Goal: Information Seeking & Learning: Understand process/instructions

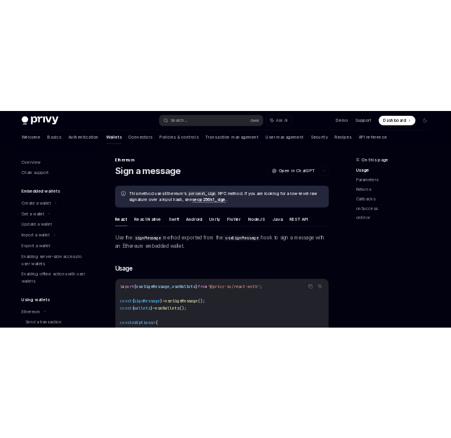
scroll to position [131, 0]
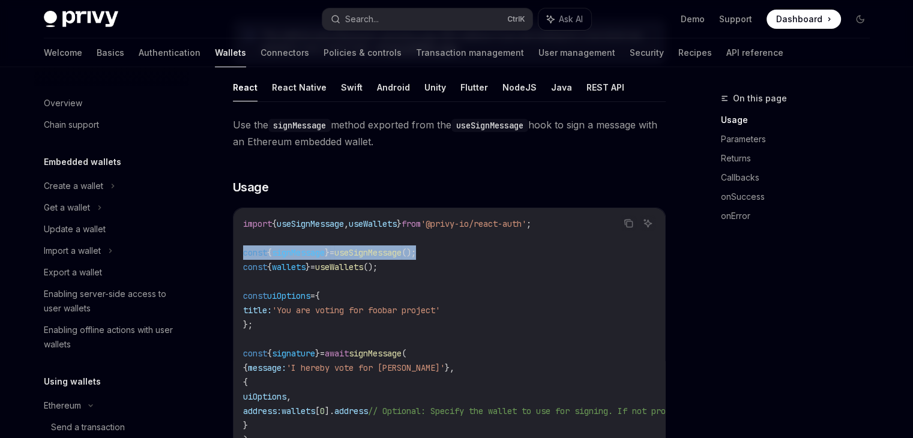
drag, startPoint x: 440, startPoint y: 257, endPoint x: 242, endPoint y: 253, distance: 198.0
click at [242, 253] on div "import { useSignMessage , useWallets } from '@privy-io/react-auth' ; const { si…" at bounding box center [448, 331] width 431 height 247
copy span "const { signMessage } = useSignMessage ();"
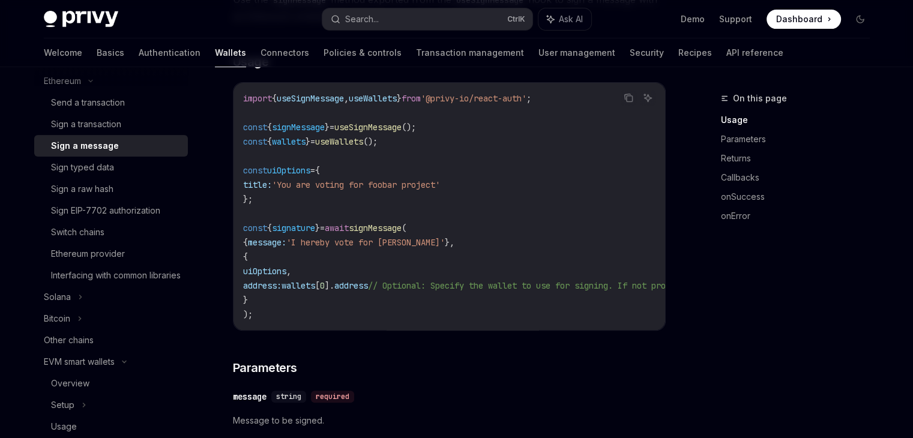
scroll to position [0, 0]
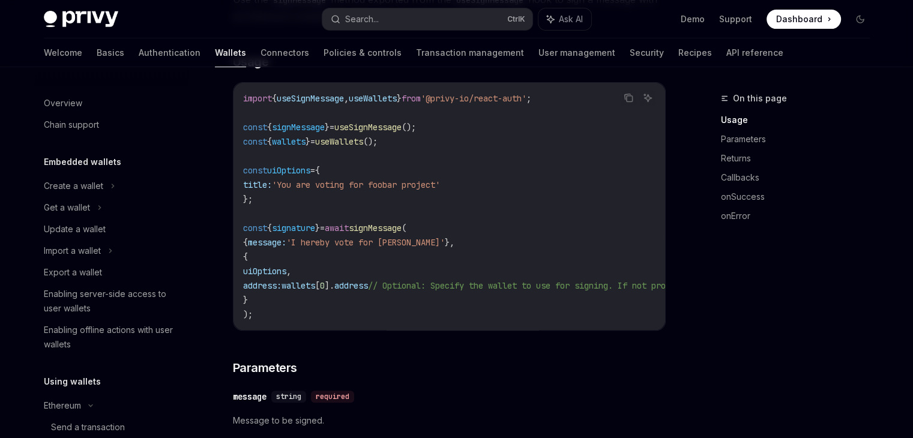
click at [103, 27] on div "Privy Docs home page Search... Ctrl K Ask AI Demo Support Dashboard Dashboard S…" at bounding box center [457, 19] width 826 height 38
click at [89, 20] on img at bounding box center [81, 19] width 74 height 17
type textarea "*"
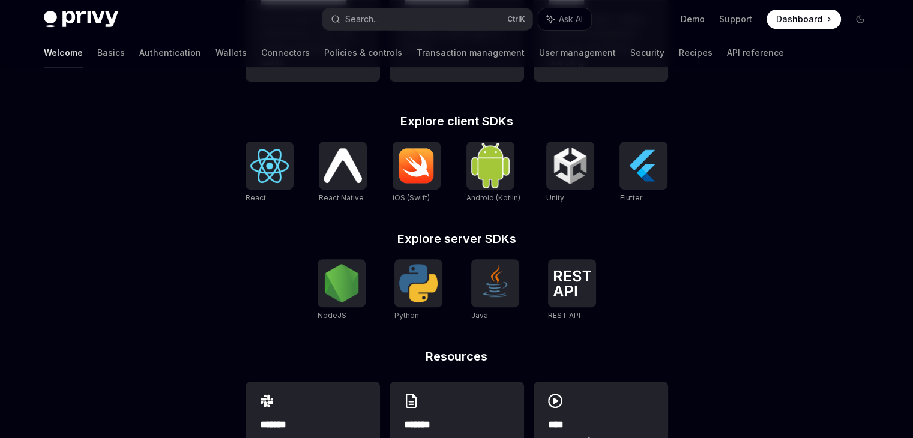
scroll to position [464, 0]
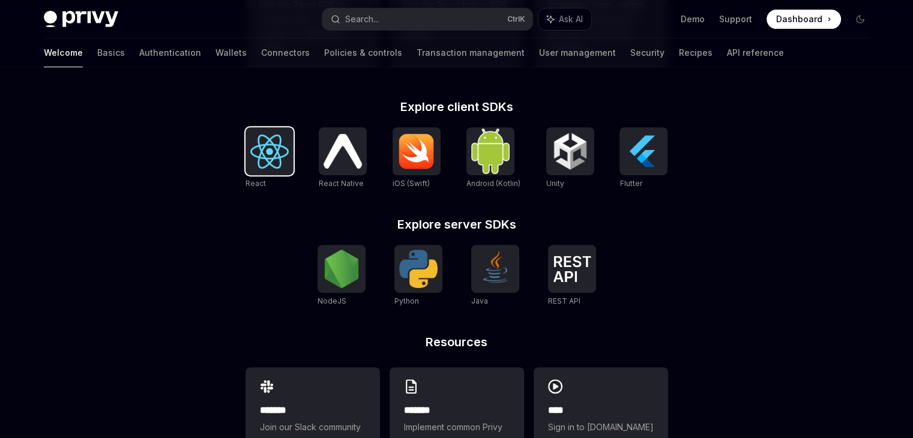
click at [265, 159] on img at bounding box center [269, 151] width 38 height 34
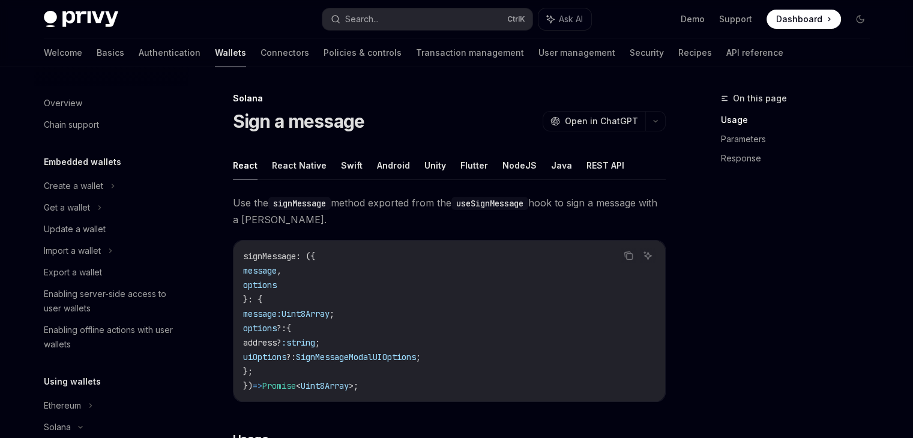
scroll to position [196, 0]
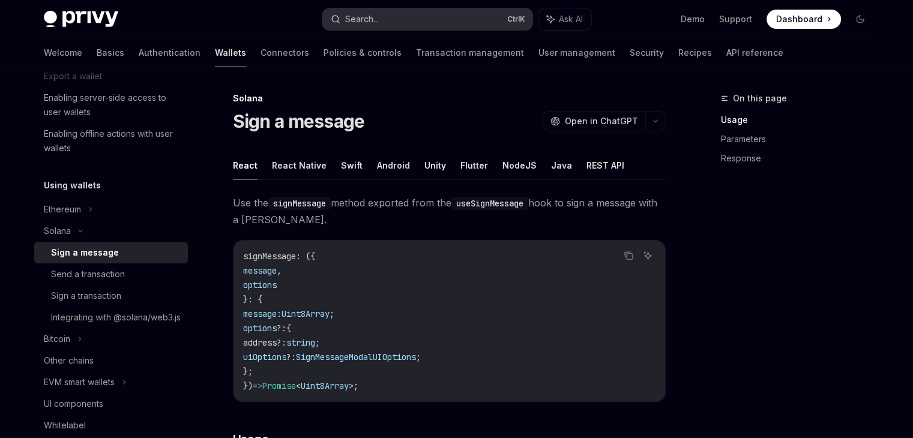
drag, startPoint x: 0, startPoint y: 0, endPoint x: 399, endPoint y: 21, distance: 399.5
click at [399, 21] on button "Search... Ctrl K" at bounding box center [427, 19] width 210 height 22
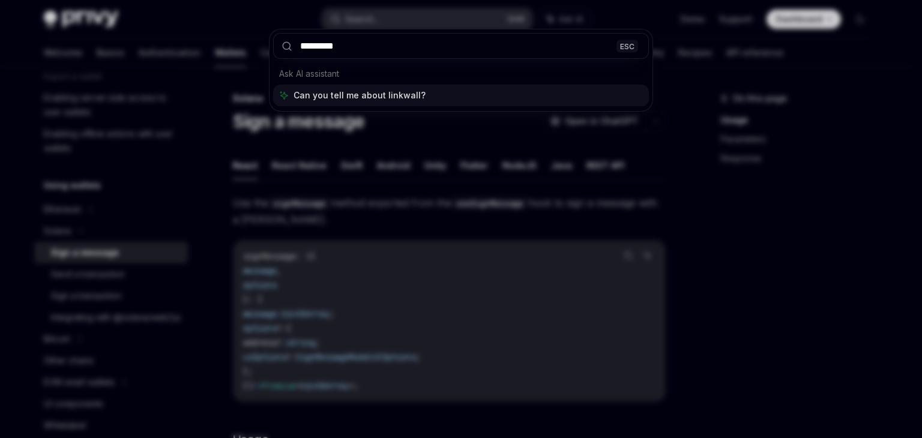
type input "**********"
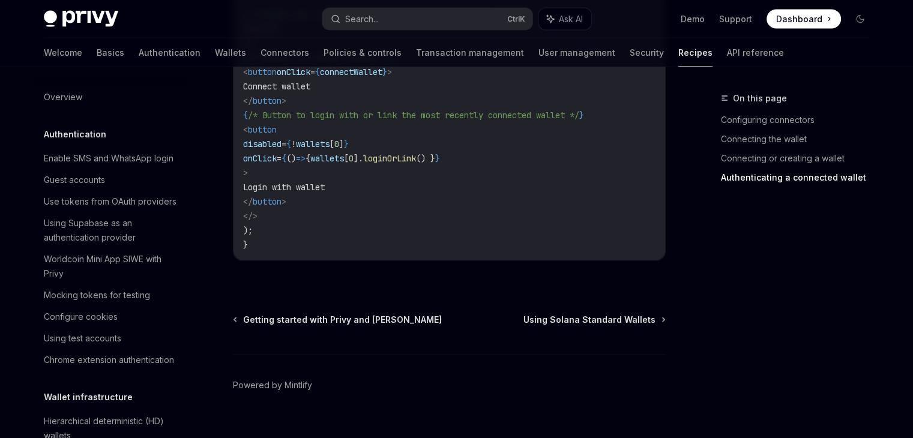
click at [139, 52] on link "Authentication" at bounding box center [170, 52] width 62 height 29
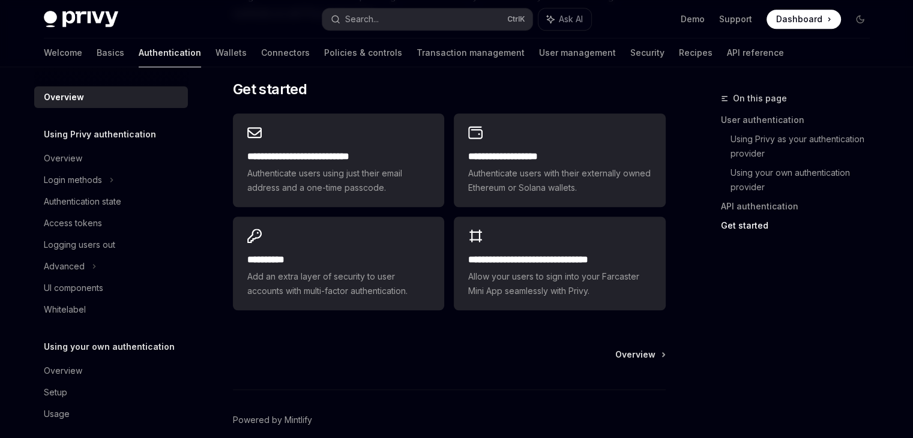
scroll to position [1014, 0]
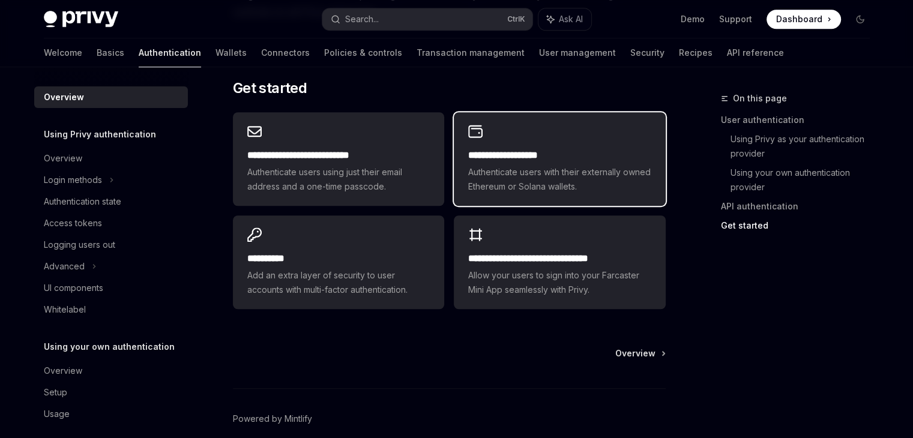
click at [540, 184] on span "Authenticate users with their externally owned Ethereum or Solana wallets." at bounding box center [559, 179] width 182 height 29
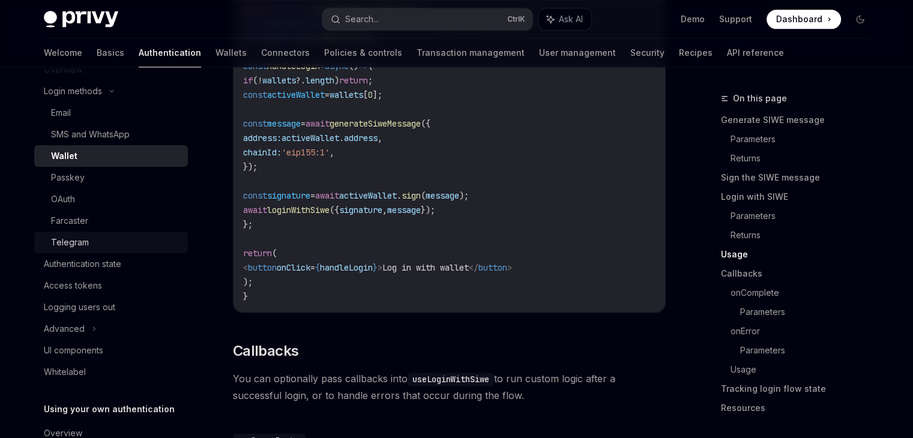
scroll to position [106, 0]
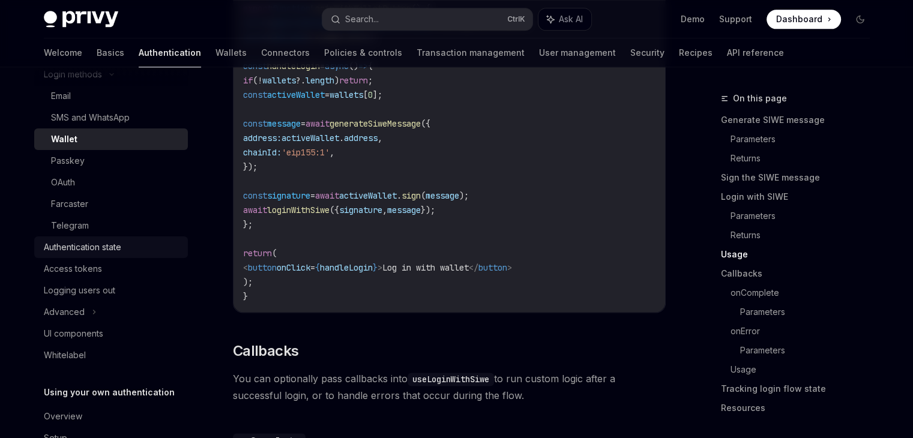
click at [134, 250] on div "Authentication state" at bounding box center [112, 247] width 137 height 14
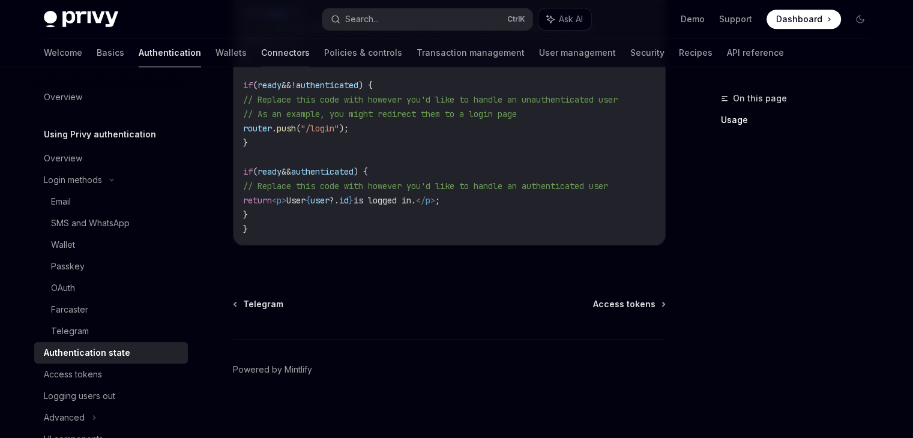
click at [261, 59] on link "Connectors" at bounding box center [285, 52] width 49 height 29
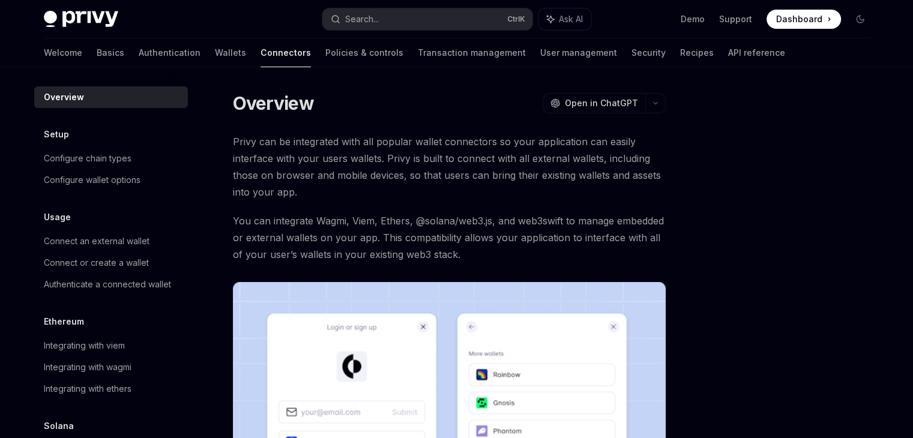
scroll to position [61, 0]
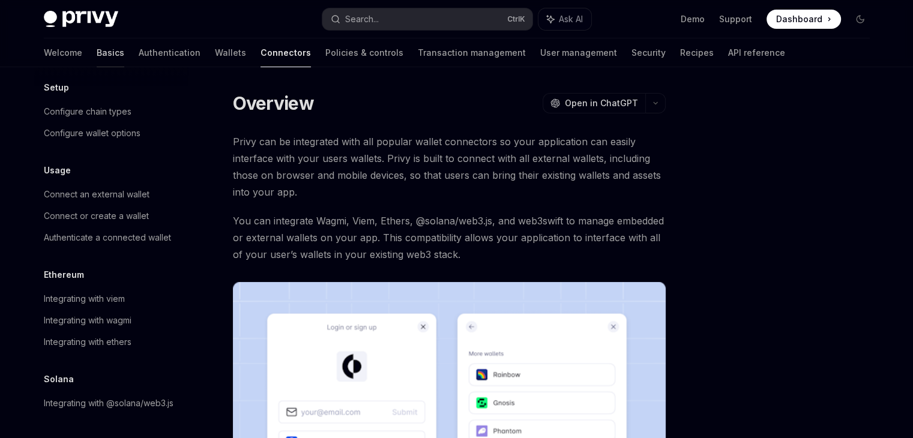
click at [97, 52] on link "Basics" at bounding box center [111, 52] width 28 height 29
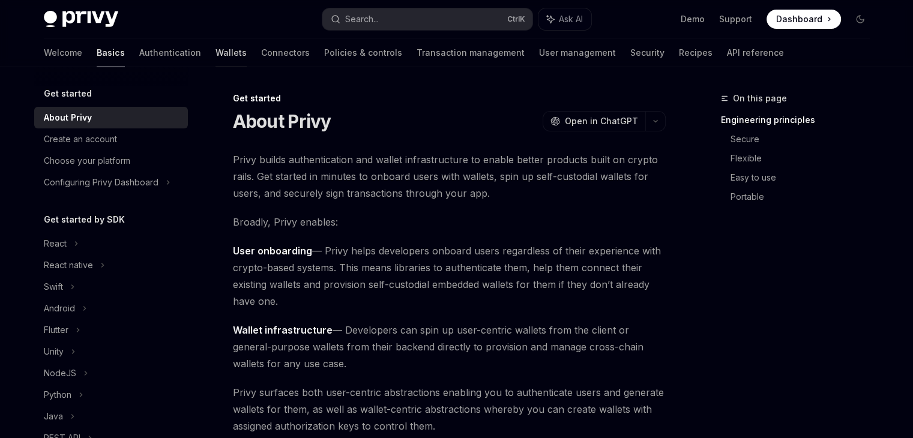
click at [215, 51] on link "Wallets" at bounding box center [230, 52] width 31 height 29
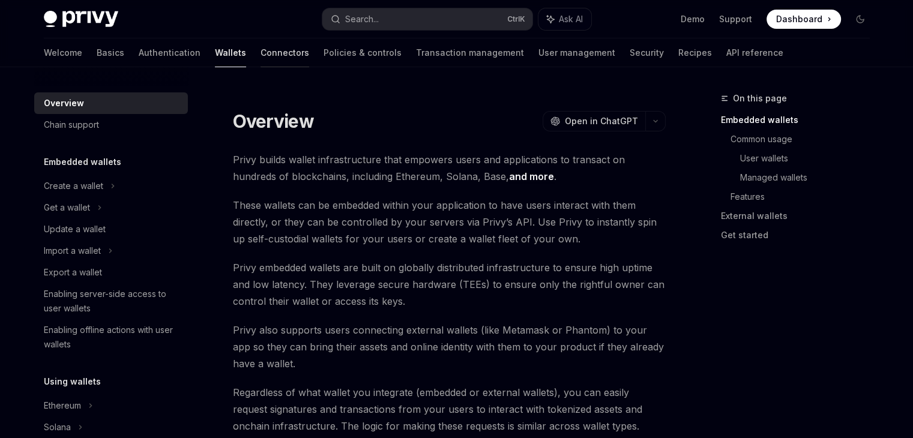
click at [260, 55] on link "Connectors" at bounding box center [284, 52] width 49 height 29
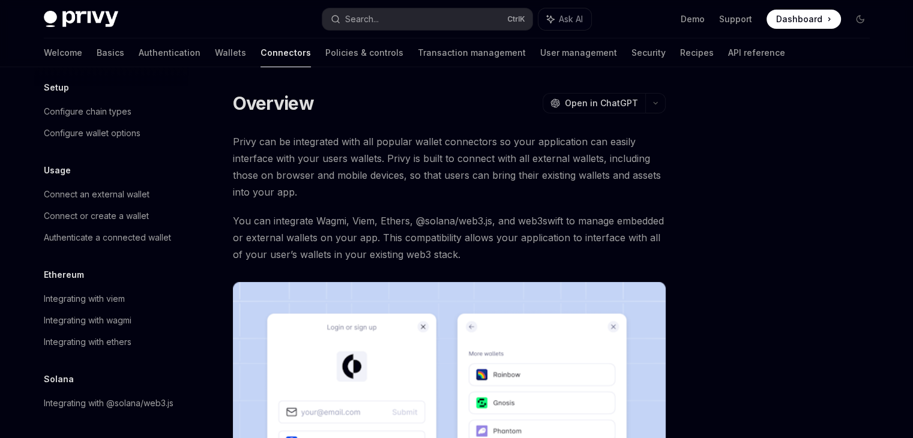
scroll to position [61, 0]
click at [109, 313] on div "Integrating with wagmi" at bounding box center [88, 320] width 88 height 14
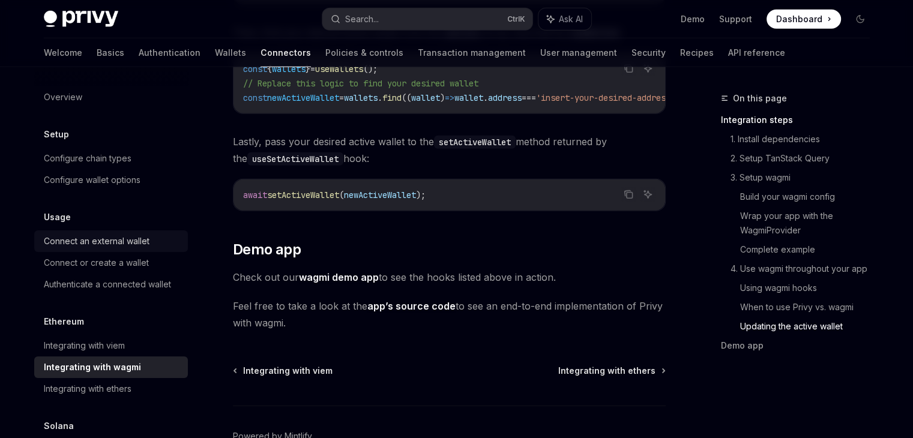
click at [127, 241] on div "Connect an external wallet" at bounding box center [97, 241] width 106 height 14
type textarea "*"
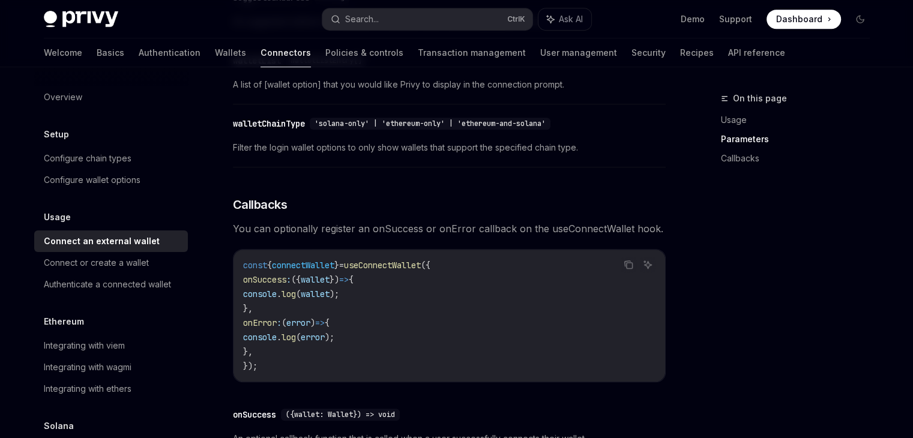
scroll to position [614, 0]
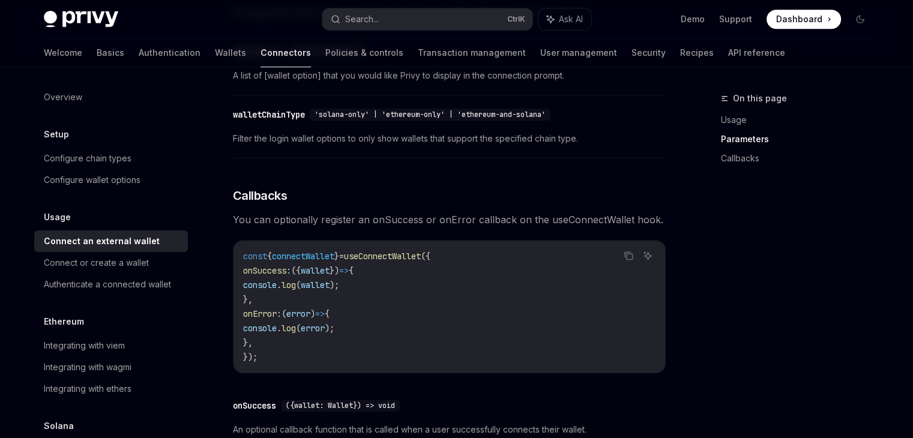
click at [381, 150] on div "​ walletChainType 'solana-only' | 'ethereum-only' | 'ethereum-and-solana' Filte…" at bounding box center [449, 129] width 433 height 57
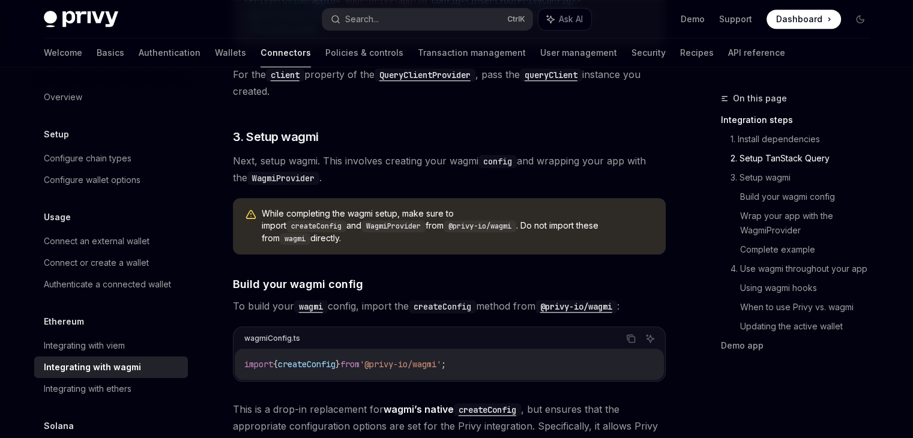
scroll to position [786, 0]
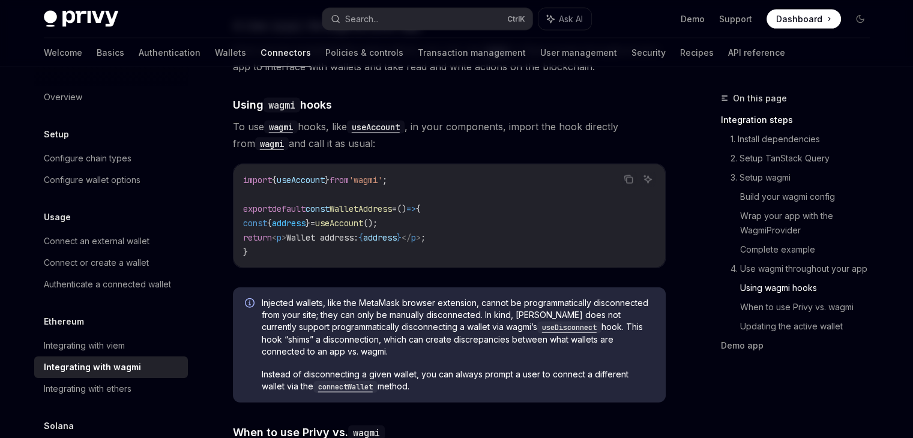
scroll to position [2613, 0]
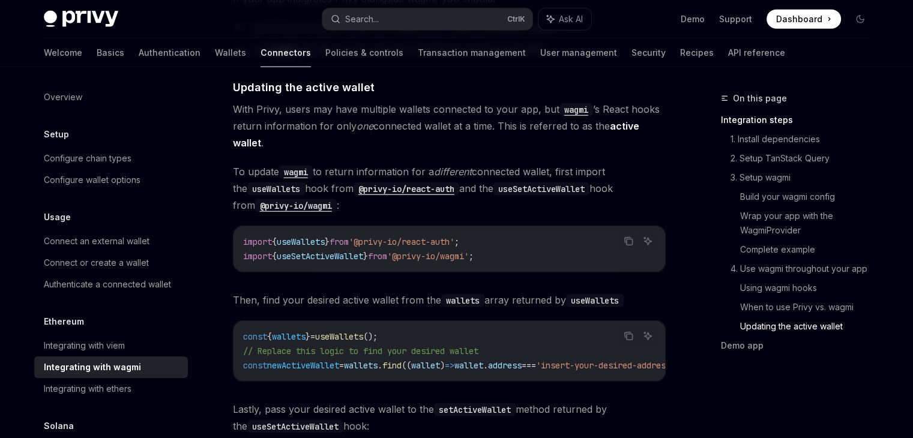
scroll to position [3113, 0]
click at [426, 14] on button "Search... Ctrl K" at bounding box center [427, 19] width 210 height 22
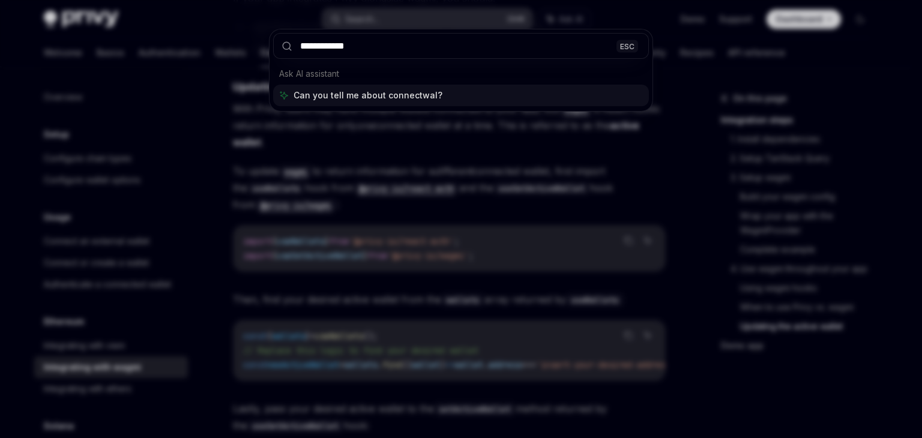
type input "**********"
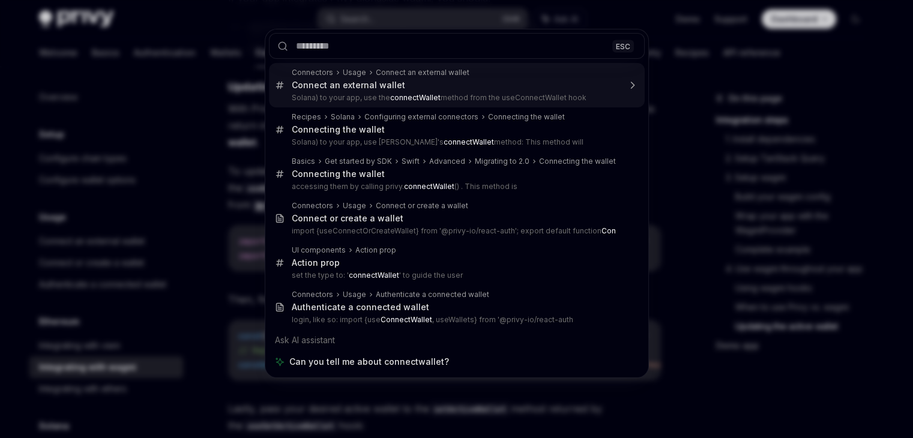
type textarea "*"
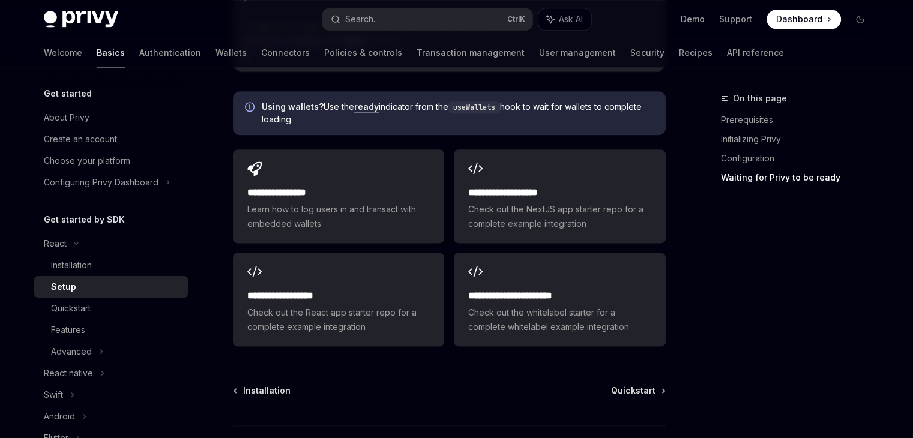
scroll to position [1548, 0]
click at [366, 185] on h2 "**********" at bounding box center [338, 192] width 182 height 14
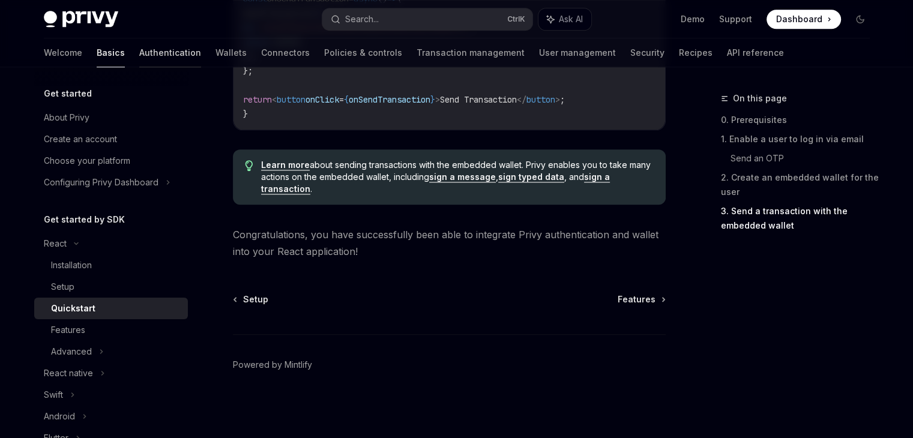
click at [139, 58] on link "Authentication" at bounding box center [170, 52] width 62 height 29
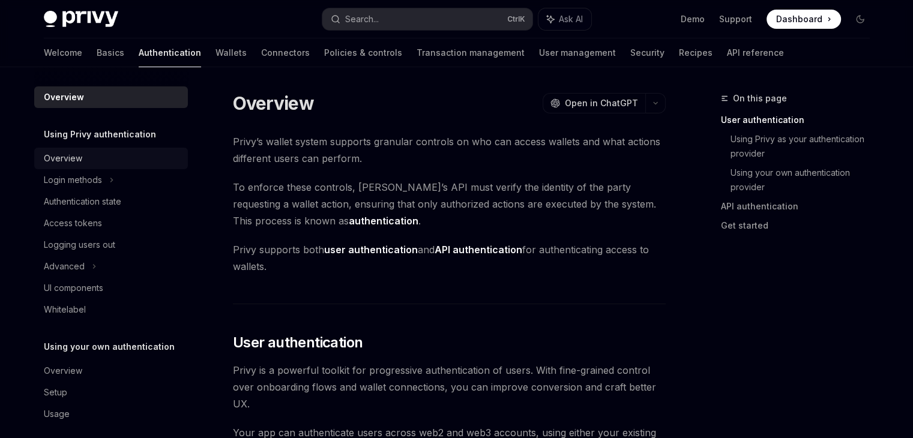
click at [122, 166] on link "Overview" at bounding box center [111, 159] width 154 height 22
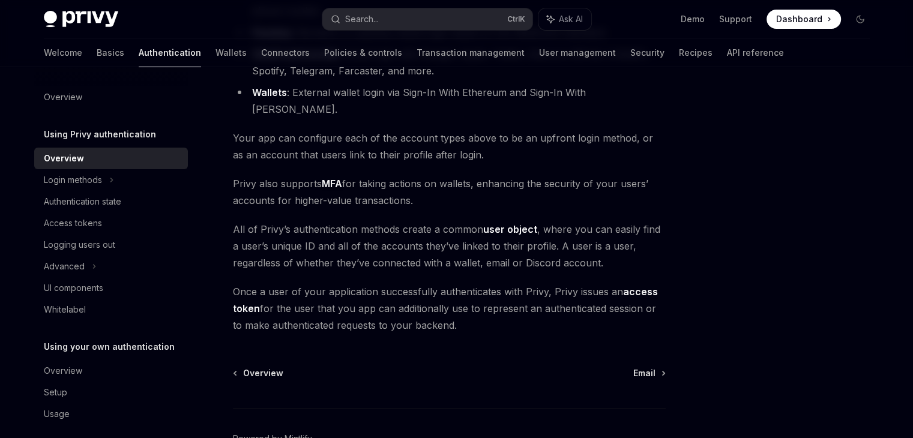
scroll to position [273, 0]
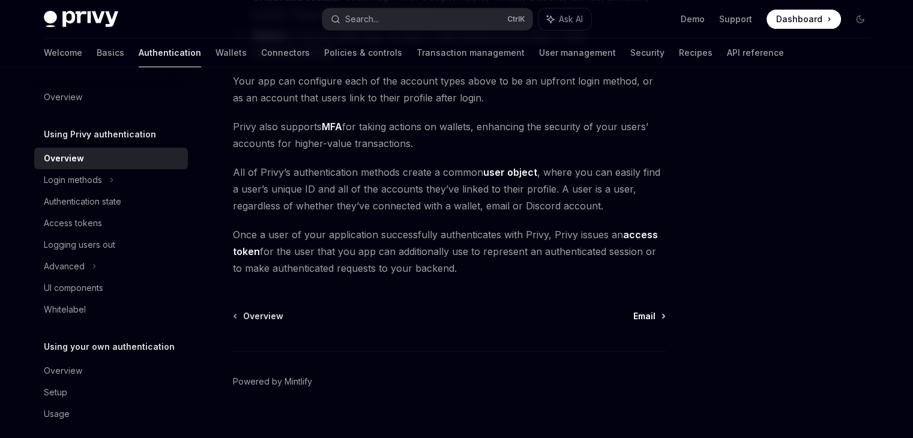
click at [652, 310] on span "Email" at bounding box center [644, 316] width 22 height 12
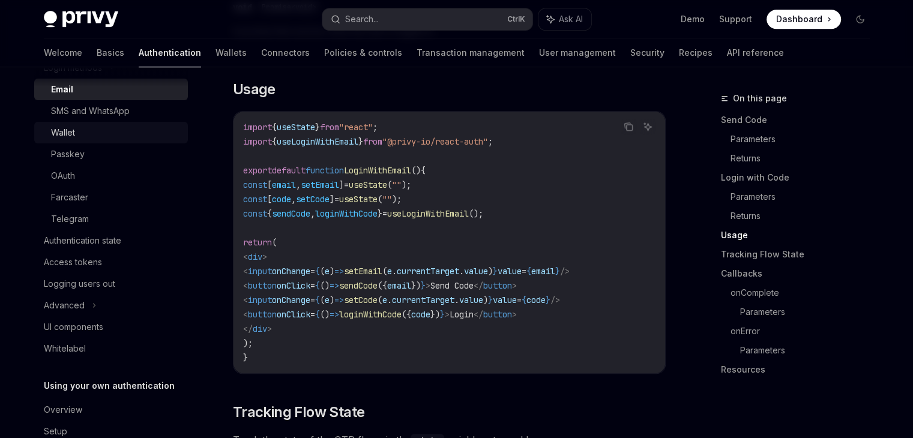
scroll to position [113, 0]
click at [112, 243] on div "Authentication state" at bounding box center [82, 240] width 77 height 14
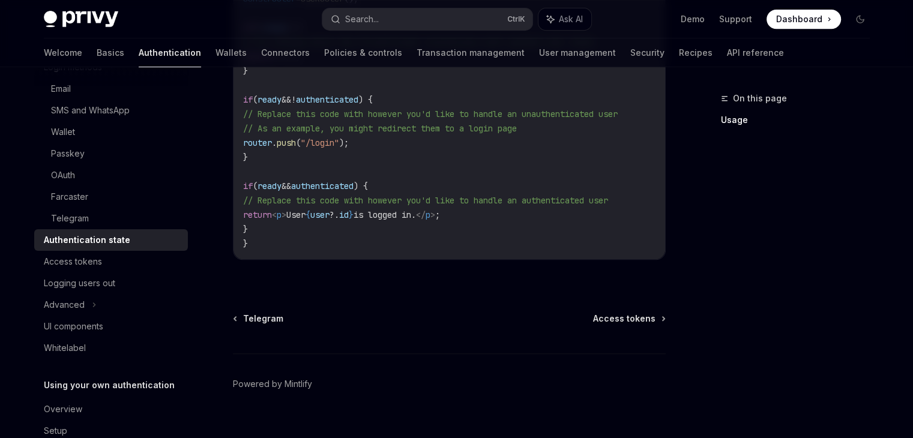
scroll to position [583, 0]
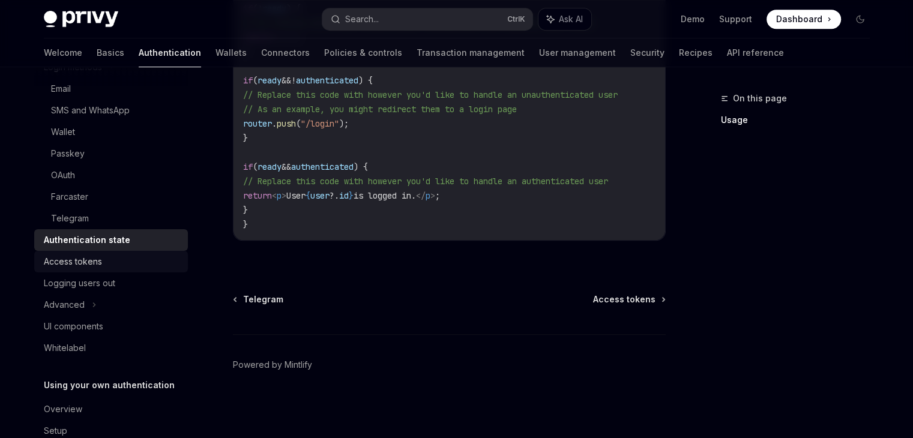
click at [128, 268] on div "Access tokens" at bounding box center [112, 261] width 137 height 14
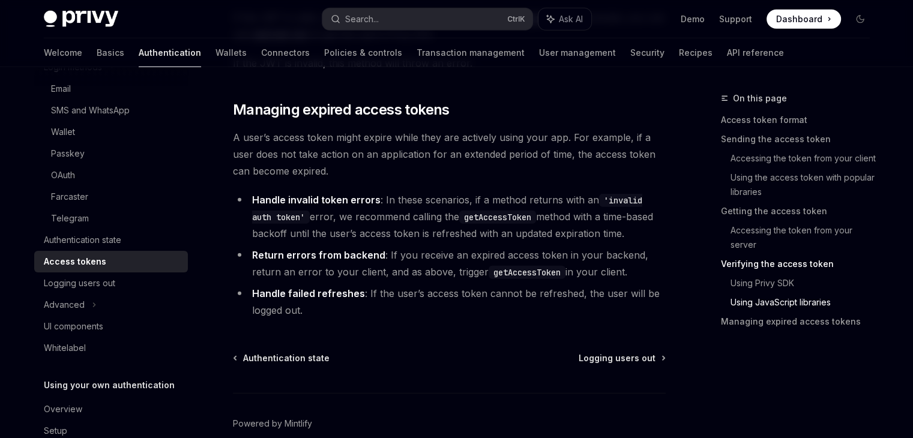
scroll to position [162, 0]
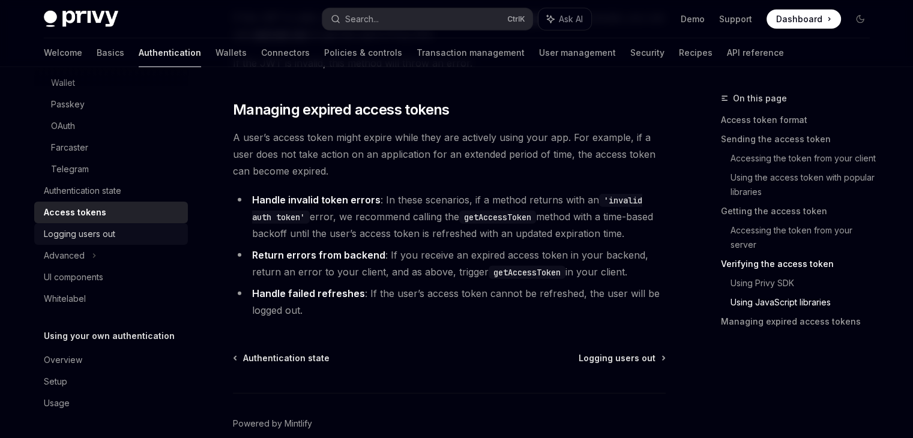
click at [110, 239] on div "Logging users out" at bounding box center [79, 234] width 71 height 14
type textarea "*"
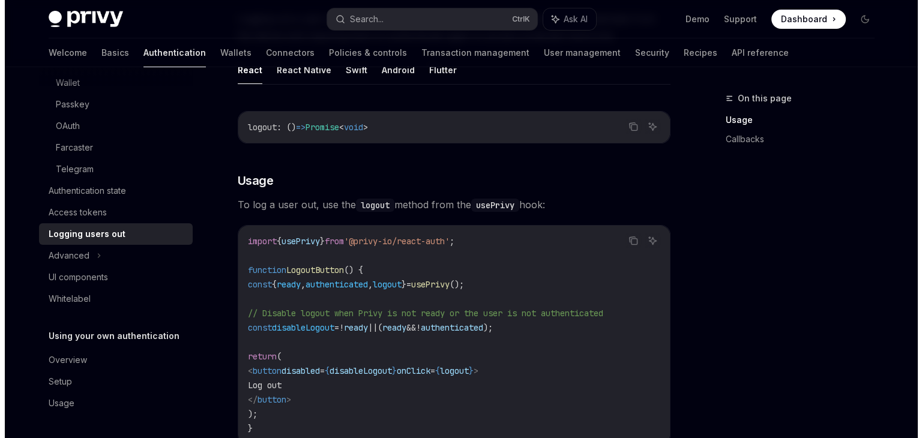
scroll to position [142, 0]
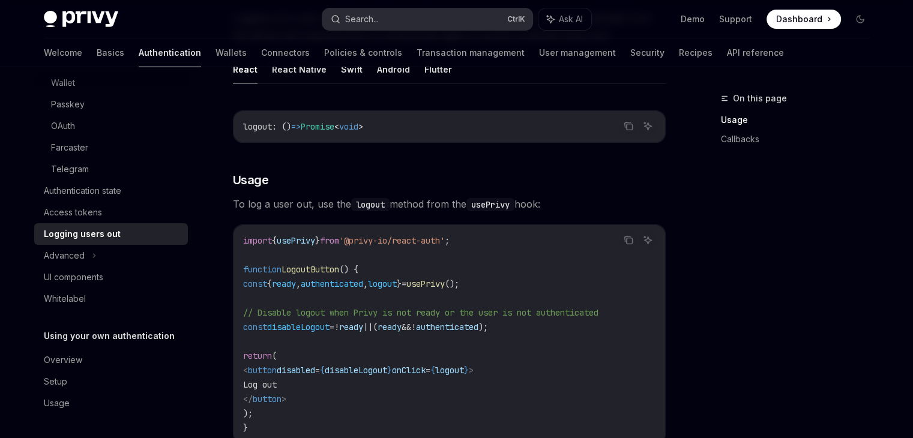
click at [400, 17] on button "Search... Ctrl K" at bounding box center [427, 19] width 210 height 22
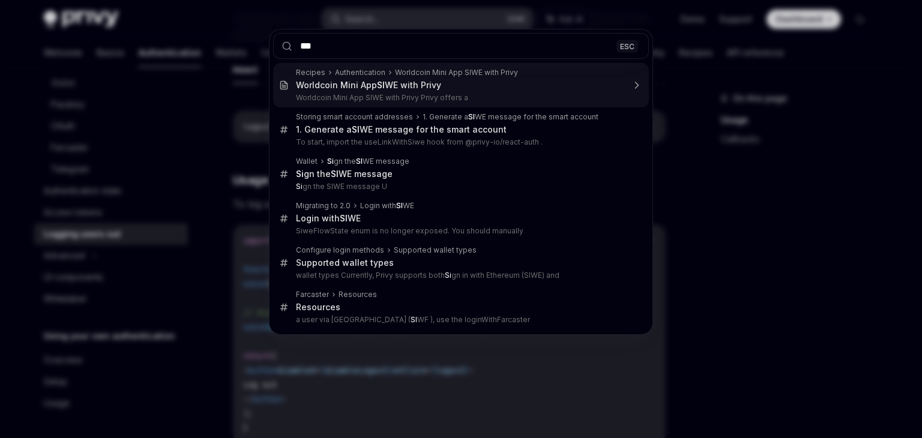
type input "****"
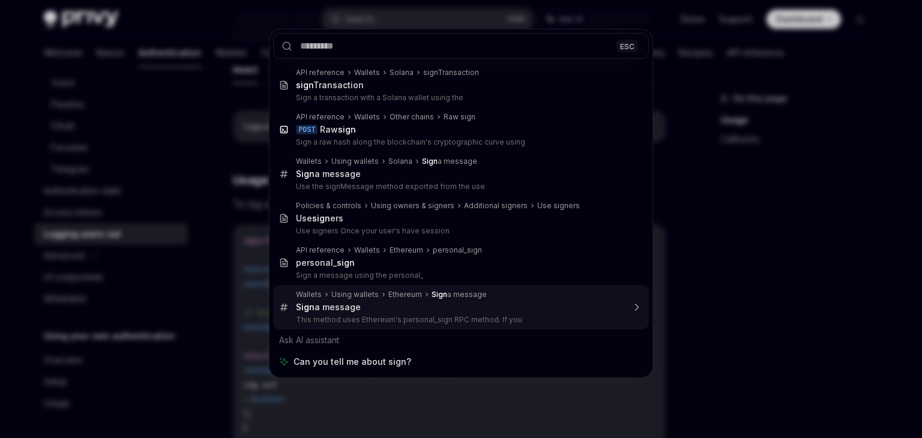
type textarea "*"
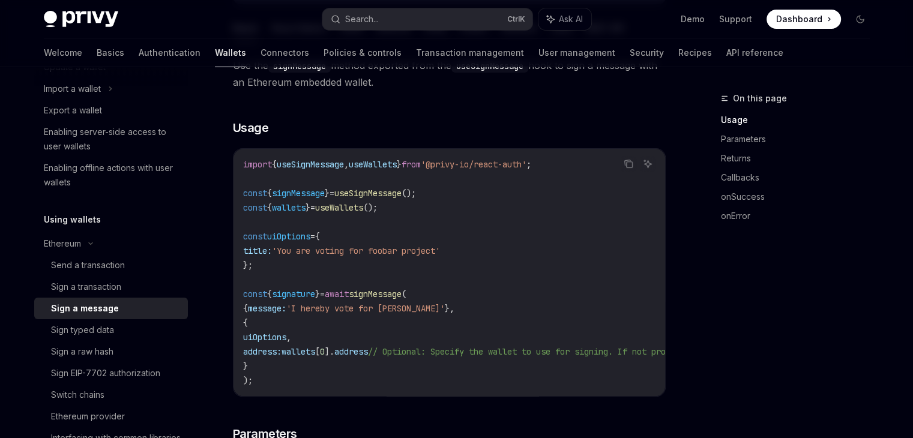
scroll to position [196, 0]
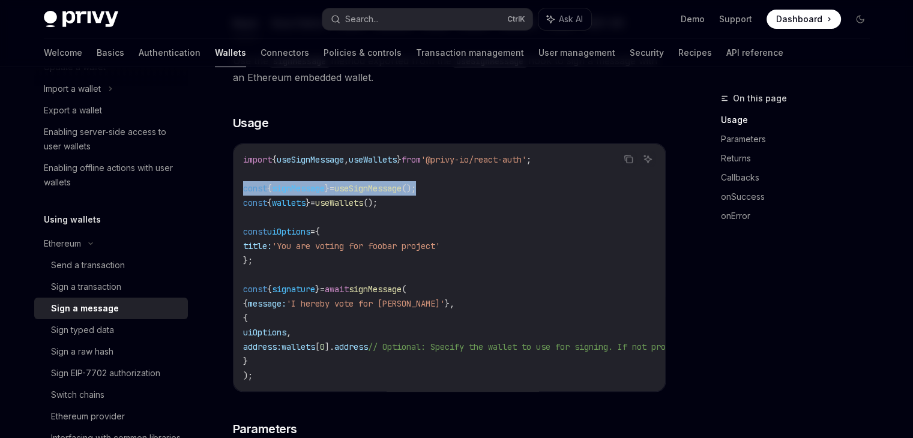
drag, startPoint x: 439, startPoint y: 187, endPoint x: 235, endPoint y: 188, distance: 204.6
click at [235, 188] on div "import { useSignMessage , useWallets } from '@privy-io/react-auth' ; const { si…" at bounding box center [448, 267] width 431 height 247
copy span "const { signMessage } = useSignMessage ();"
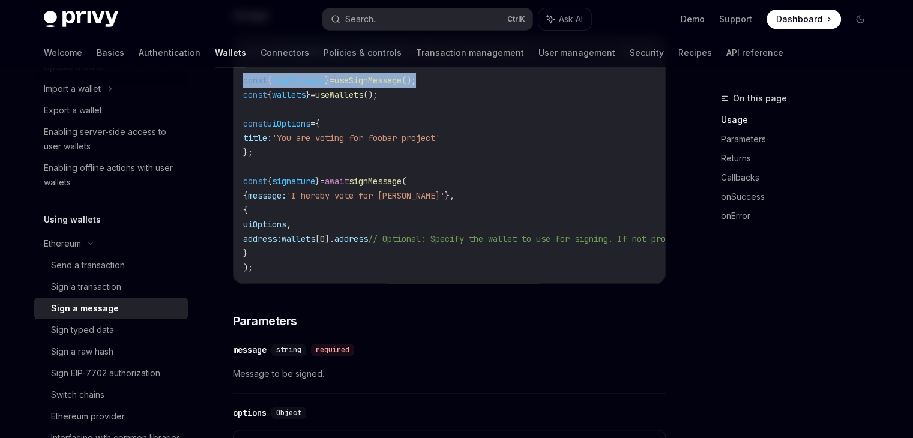
scroll to position [194, 0]
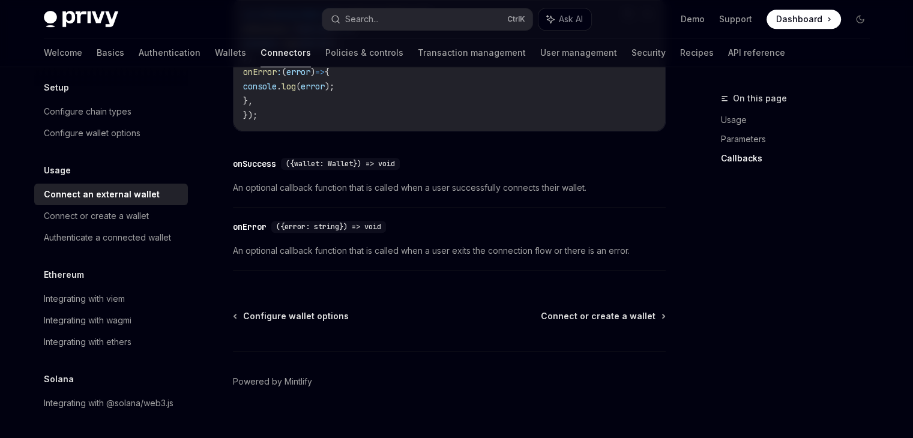
scroll to position [835, 0]
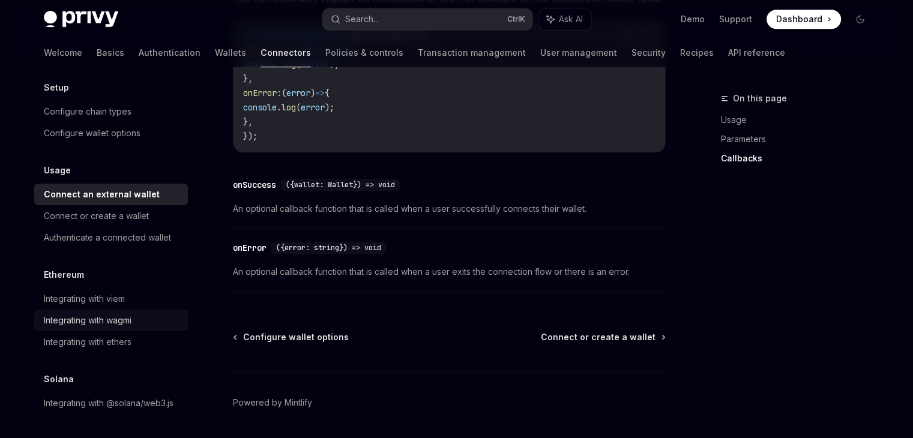
click at [131, 313] on div "Integrating with wagmi" at bounding box center [88, 320] width 88 height 14
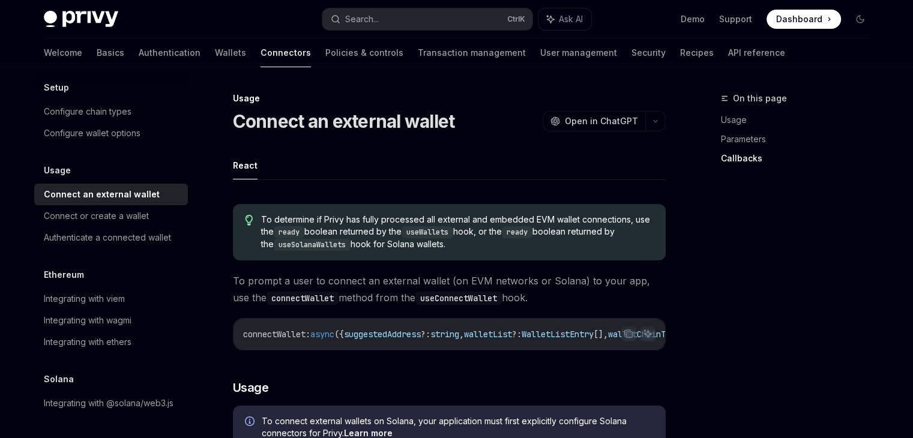
type textarea "*"
